Goal: Task Accomplishment & Management: Use online tool/utility

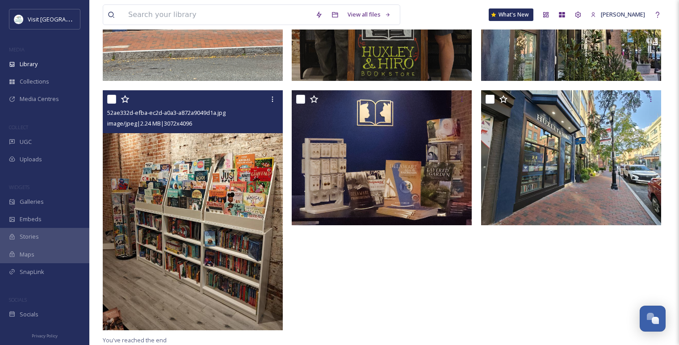
scroll to position [1062, 0]
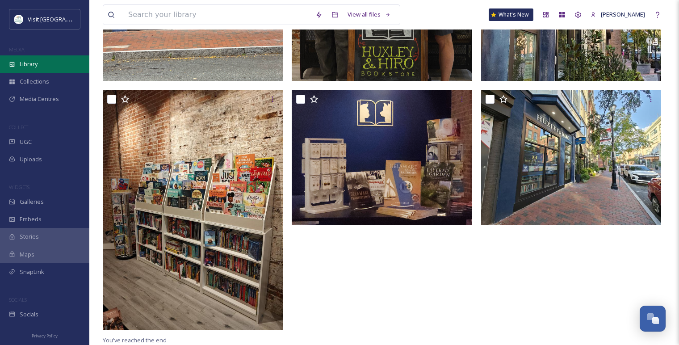
click at [53, 69] on div "Library" at bounding box center [44, 63] width 89 height 17
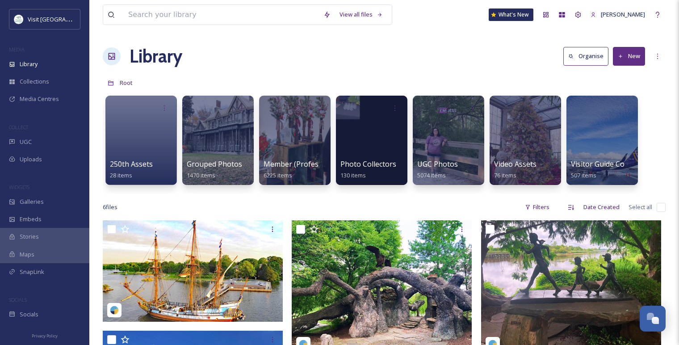
click at [279, 167] on span "Member (Professional)" at bounding box center [301, 164] width 77 height 10
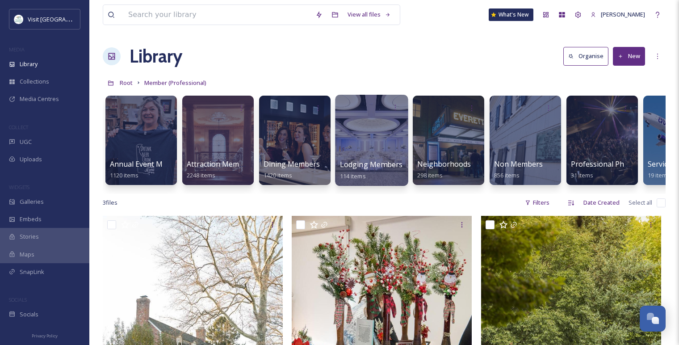
click at [380, 127] on div at bounding box center [371, 140] width 73 height 91
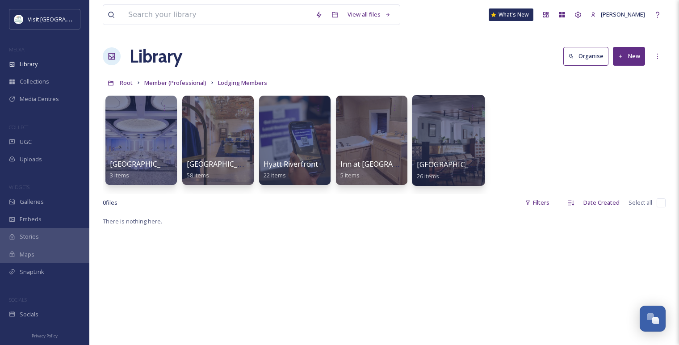
click at [426, 139] on div at bounding box center [448, 140] width 73 height 91
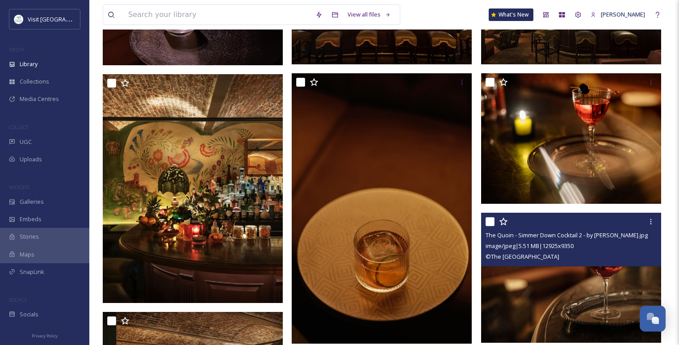
scroll to position [325, 0]
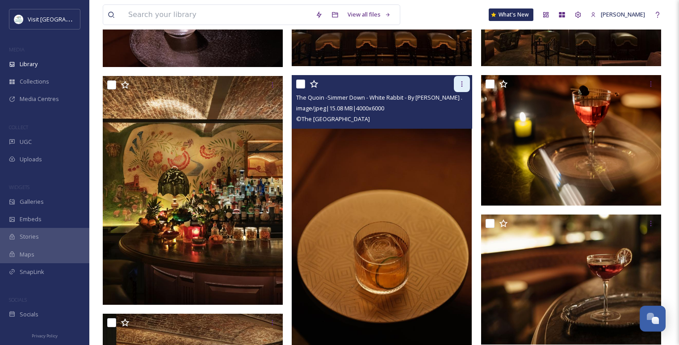
click at [459, 84] on icon at bounding box center [461, 83] width 7 height 7
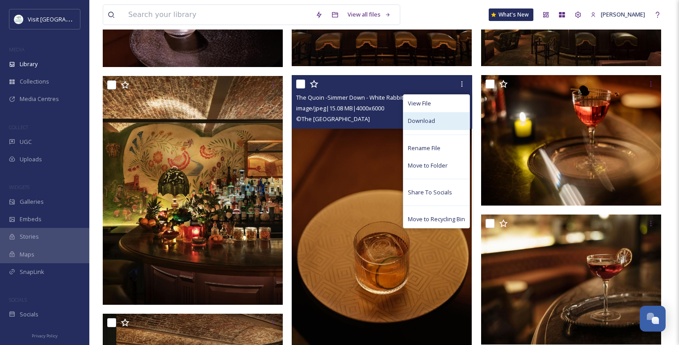
click at [430, 127] on div "Download" at bounding box center [436, 120] width 66 height 17
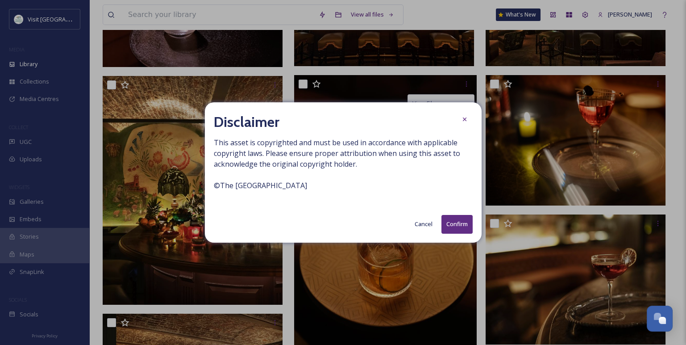
click at [449, 227] on button "Confirm" at bounding box center [457, 224] width 31 height 18
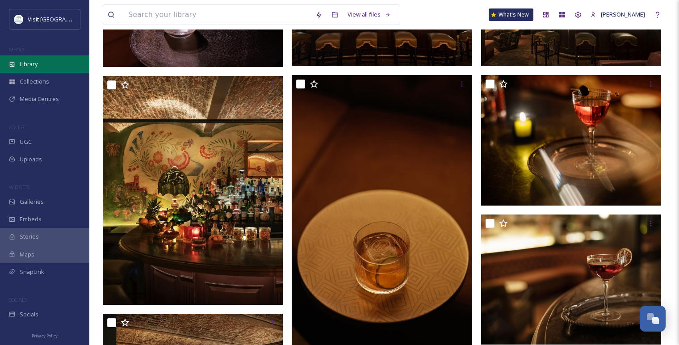
click at [42, 66] on div "Library" at bounding box center [44, 63] width 89 height 17
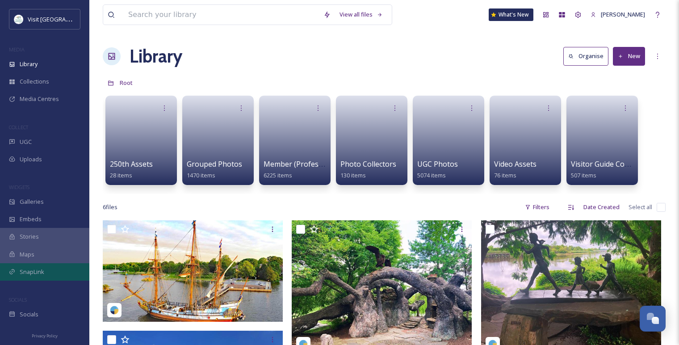
click at [40, 270] on span "SnapLink" at bounding box center [32, 271] width 25 height 8
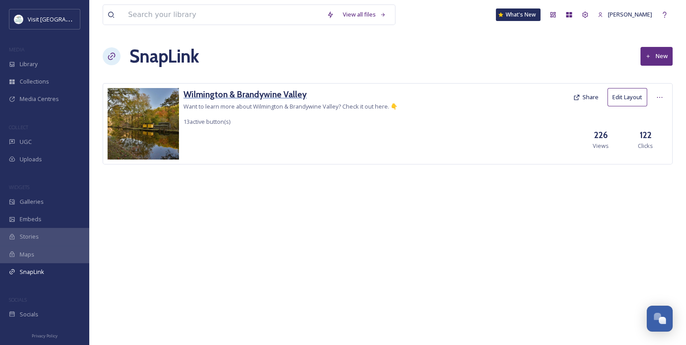
click at [253, 88] on h3 "Wilmington & Brandywine Valley" at bounding box center [291, 94] width 214 height 13
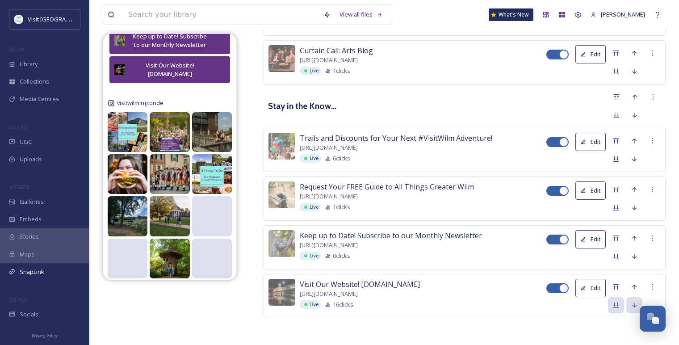
scroll to position [436, 0]
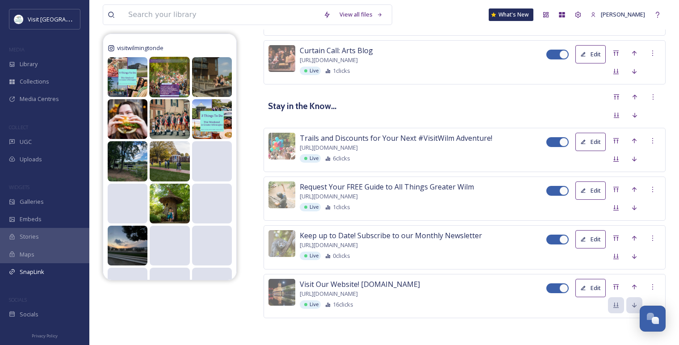
click at [170, 83] on img at bounding box center [169, 77] width 41 height 41
click at [175, 75] on img at bounding box center [169, 77] width 41 height 41
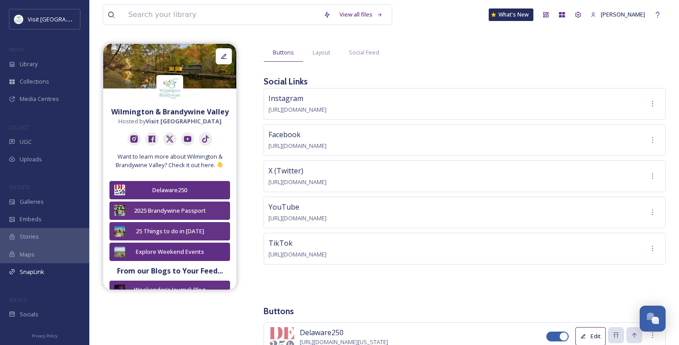
scroll to position [0, 0]
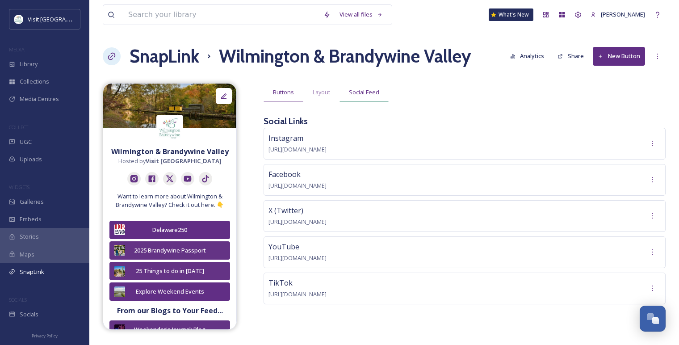
click at [366, 90] on span "Social Feed" at bounding box center [364, 92] width 30 height 8
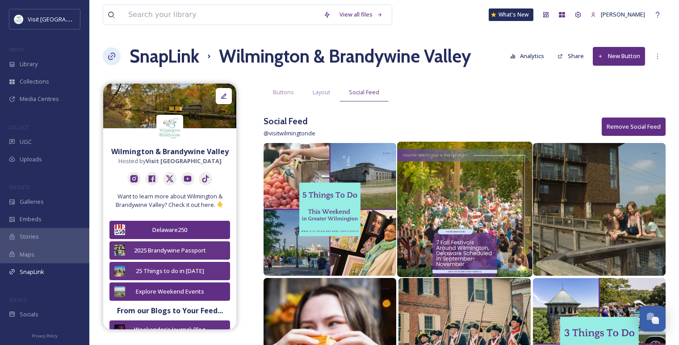
click at [470, 175] on img at bounding box center [464, 209] width 135 height 135
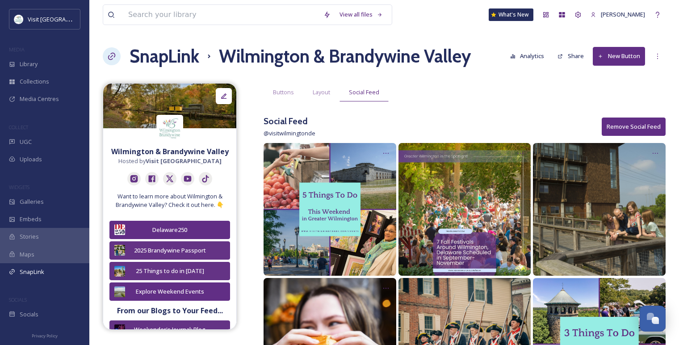
click at [520, 53] on button "Analytics" at bounding box center [527, 55] width 43 height 17
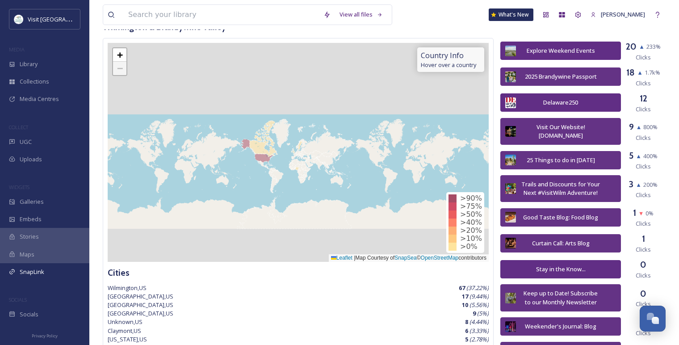
scroll to position [331, 0]
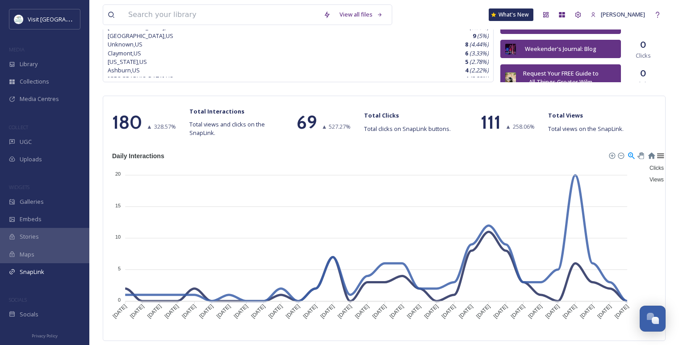
click at [658, 155] on div at bounding box center [660, 155] width 8 height 8
click at [584, 153] on foreignobject "Clicks Views" at bounding box center [388, 239] width 560 height 179
click at [653, 153] on div at bounding box center [651, 155] width 8 height 8
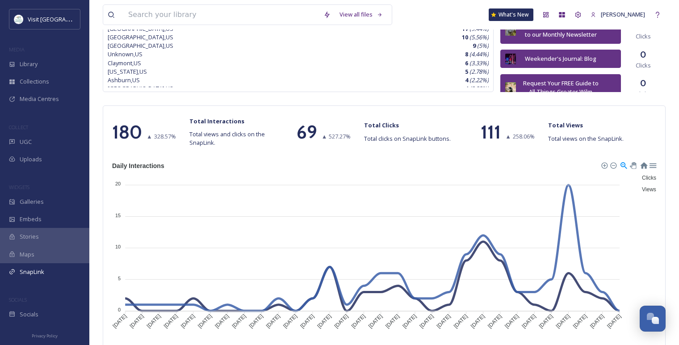
scroll to position [322, 0]
click at [158, 136] on span "328.57 %" at bounding box center [165, 136] width 22 height 8
click at [348, 137] on span "527.27 %" at bounding box center [340, 136] width 22 height 8
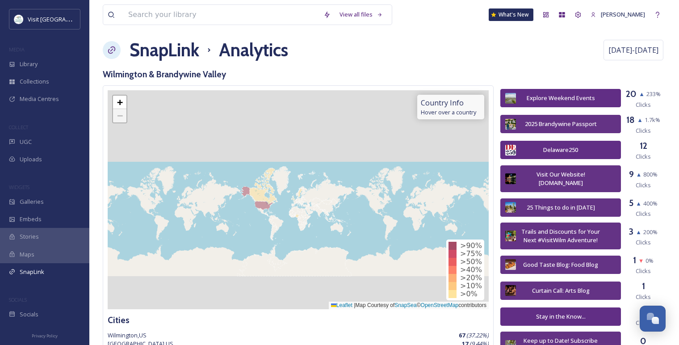
scroll to position [0, 0]
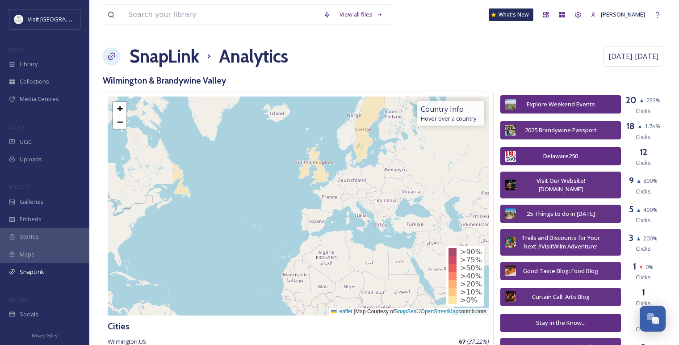
drag, startPoint x: 208, startPoint y: 229, endPoint x: 308, endPoint y: 180, distance: 111.5
click at [308, 180] on div "+ − Leaflet | Map Courtesy of SnapSea © OpenStreetMap contributors" at bounding box center [298, 205] width 381 height 219
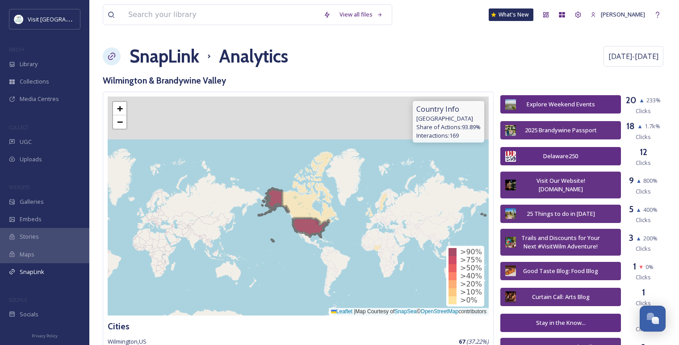
drag, startPoint x: 230, startPoint y: 222, endPoint x: 307, endPoint y: 232, distance: 78.3
click at [307, 232] on icon at bounding box center [372, 214] width 228 height 53
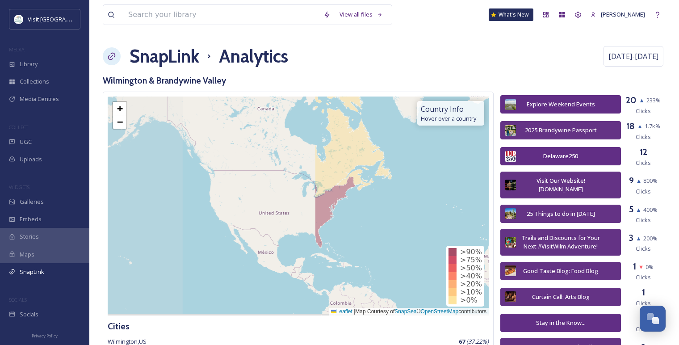
drag, startPoint x: 171, startPoint y: 156, endPoint x: 409, endPoint y: 139, distance: 238.2
click at [409, 139] on div "+ − Leaflet | Map Courtesy of SnapSea © OpenStreetMap contributors" at bounding box center [298, 205] width 381 height 219
